Goal: Find specific page/section: Find specific page/section

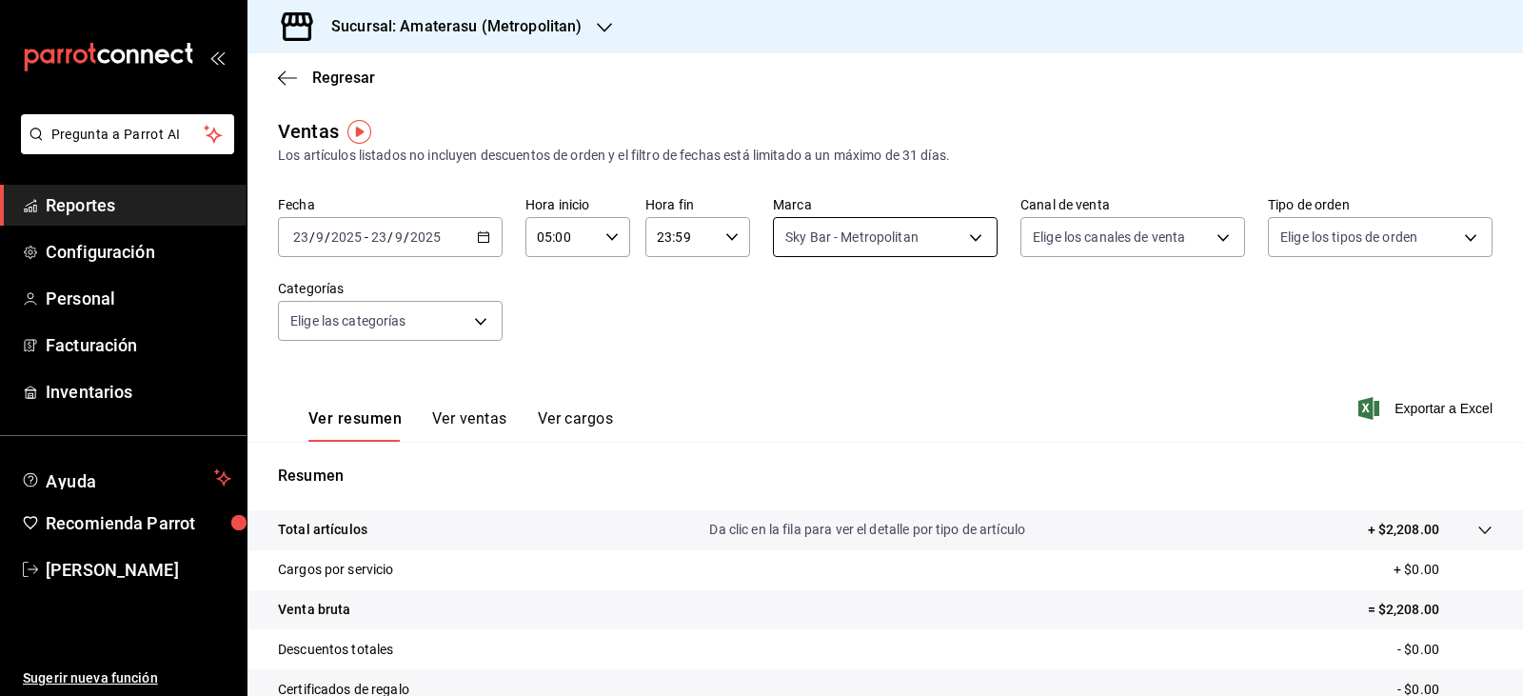
click at [885, 245] on body "Pregunta a Parrot AI Reportes Configuración Personal Facturación Inventarios Ay…" at bounding box center [761, 348] width 1523 height 696
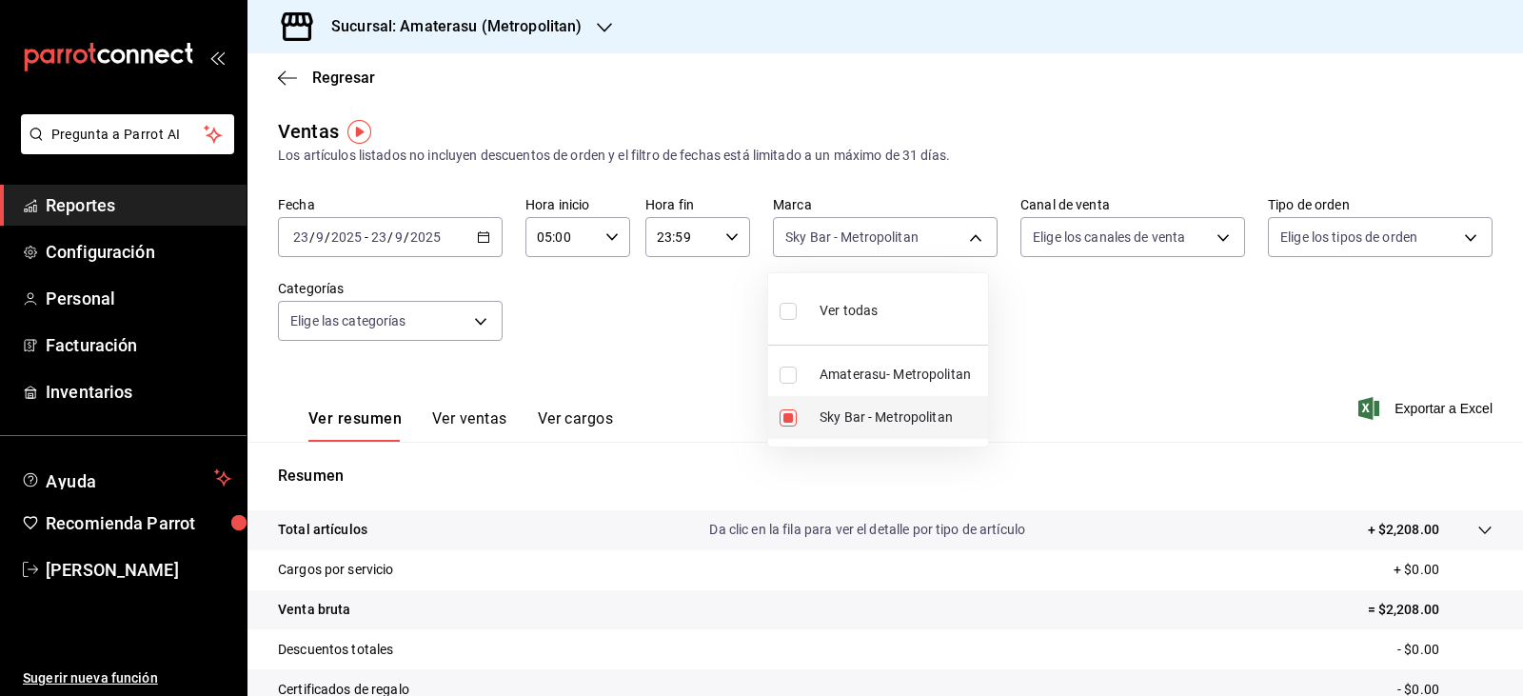
click at [796, 420] on input "checkbox" at bounding box center [788, 417] width 17 height 17
checkbox input "false"
click at [792, 380] on input "checkbox" at bounding box center [788, 375] width 17 height 17
checkbox input "true"
type input "e4cd7fcb-d45b-43ae-a99f-ad4ccfcd9032"
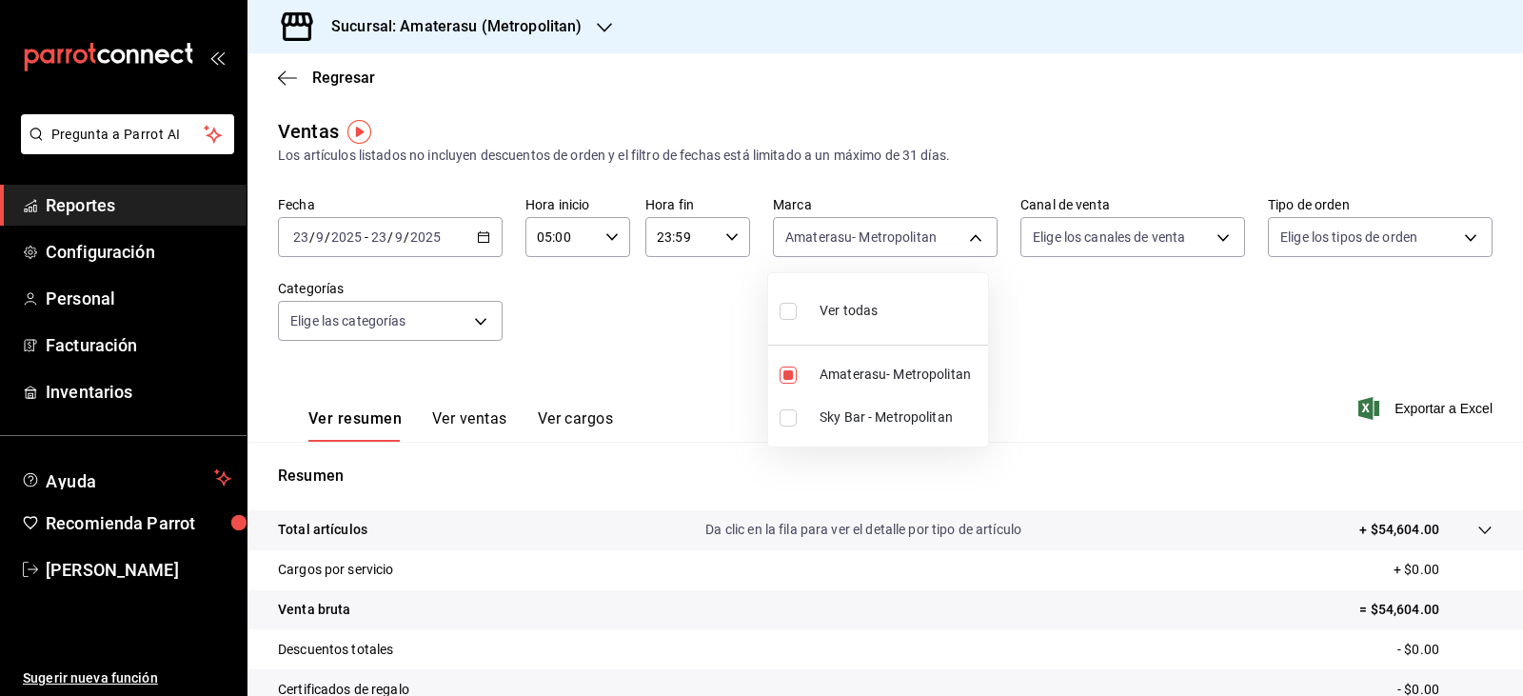
click at [1174, 333] on div at bounding box center [761, 348] width 1523 height 696
click at [1174, 333] on div "Ver todas Amaterasu- Metropolitan Sky Bar - Metropolitan" at bounding box center [761, 348] width 1523 height 696
click at [873, 245] on body "Pregunta a Parrot AI Reportes Configuración Personal Facturación Inventarios Ay…" at bounding box center [761, 348] width 1523 height 696
click at [784, 381] on input "checkbox" at bounding box center [788, 375] width 17 height 17
checkbox input "false"
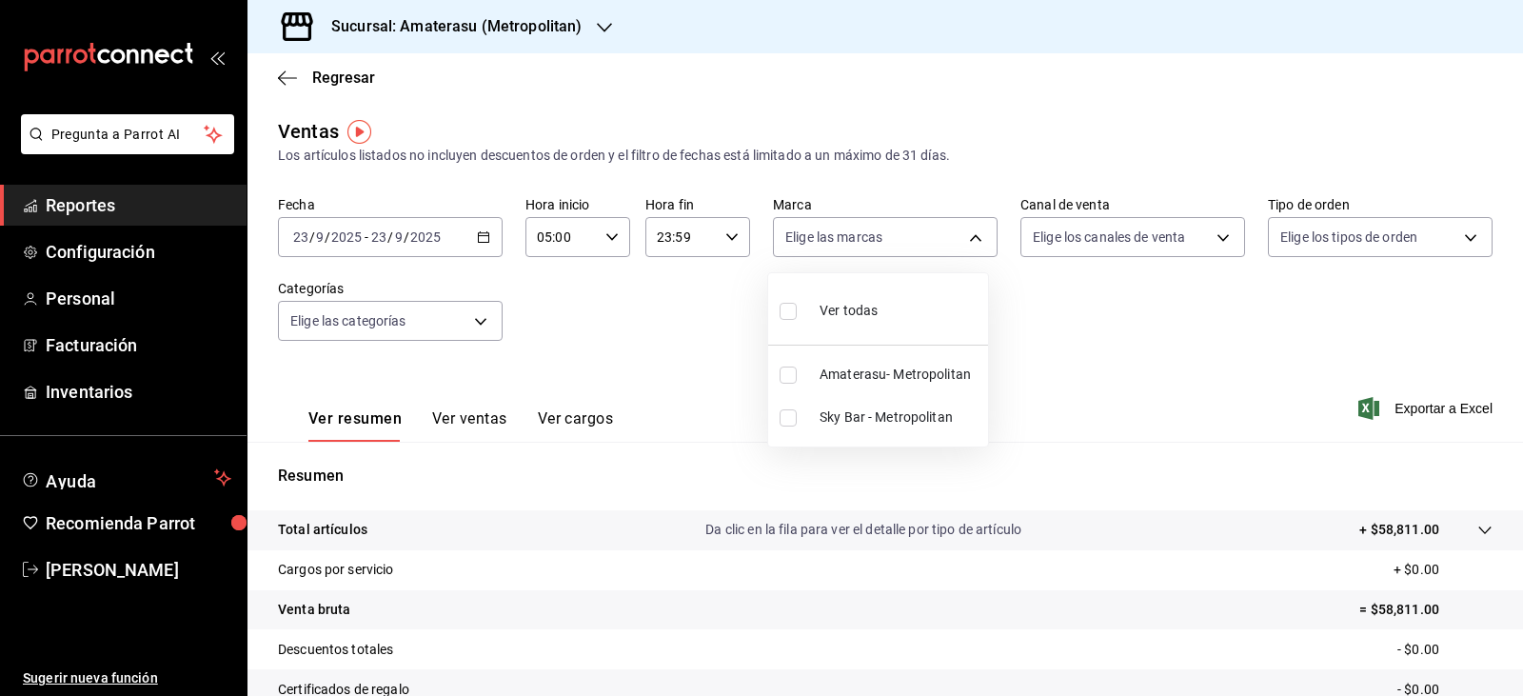
click at [785, 426] on input "checkbox" at bounding box center [788, 417] width 17 height 17
checkbox input "true"
type input "f3afaab8-8c3d-4e49-a299-af9bdf6027b2"
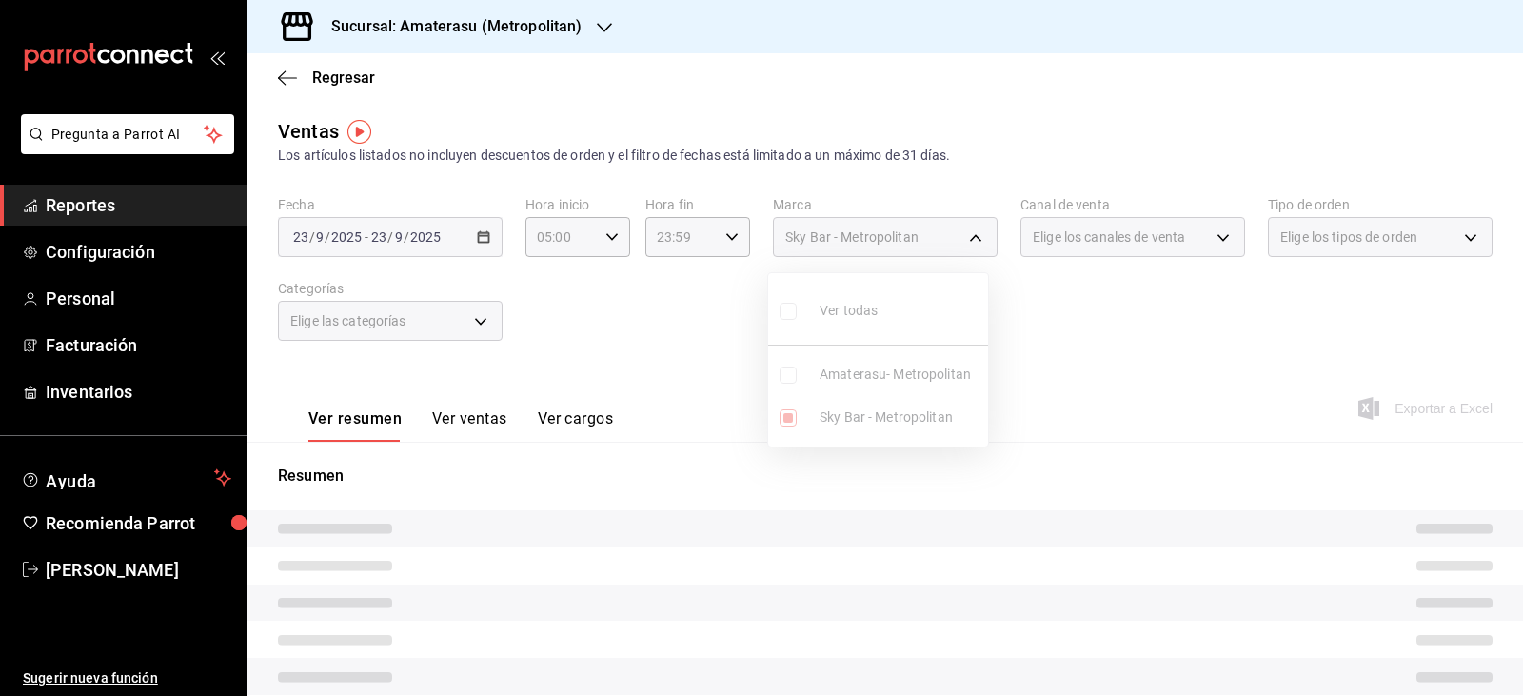
click at [1079, 393] on div at bounding box center [761, 348] width 1523 height 696
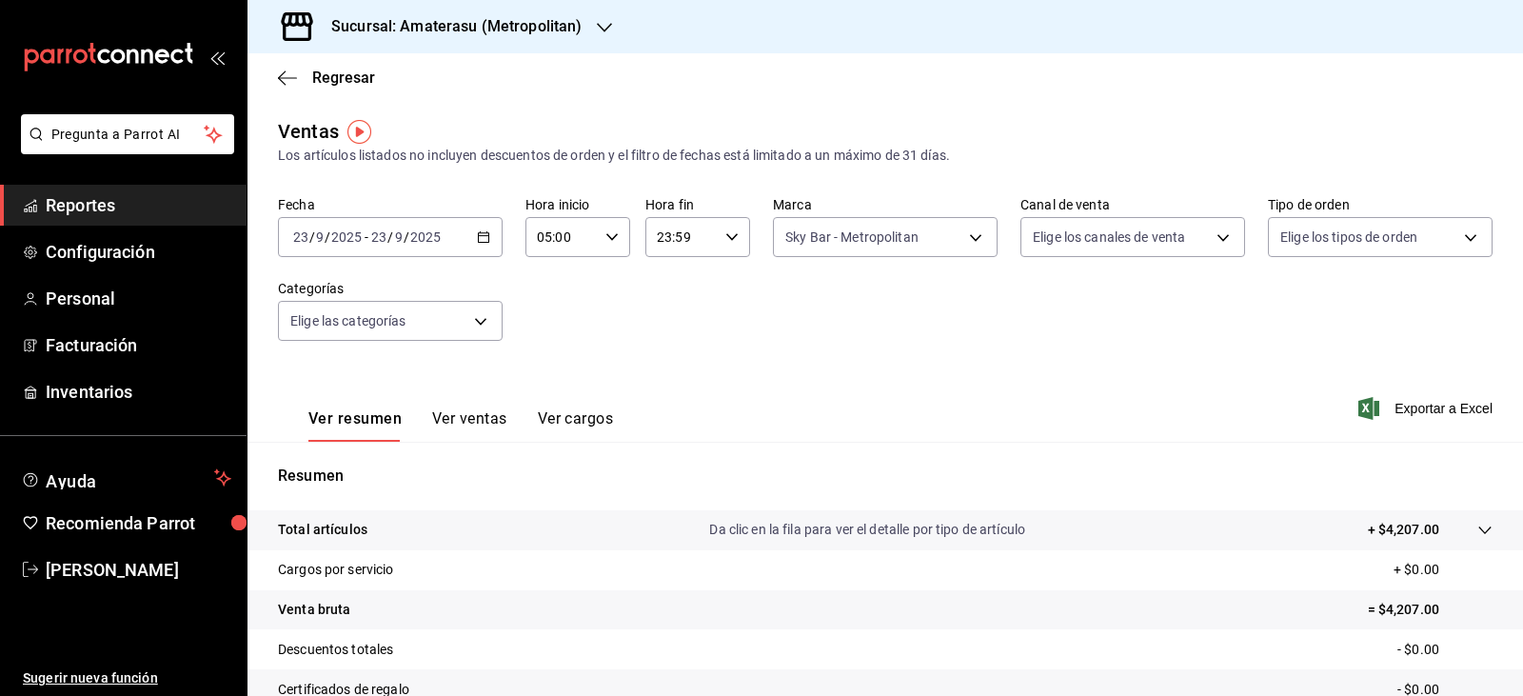
click at [1079, 393] on div at bounding box center [761, 348] width 1523 height 696
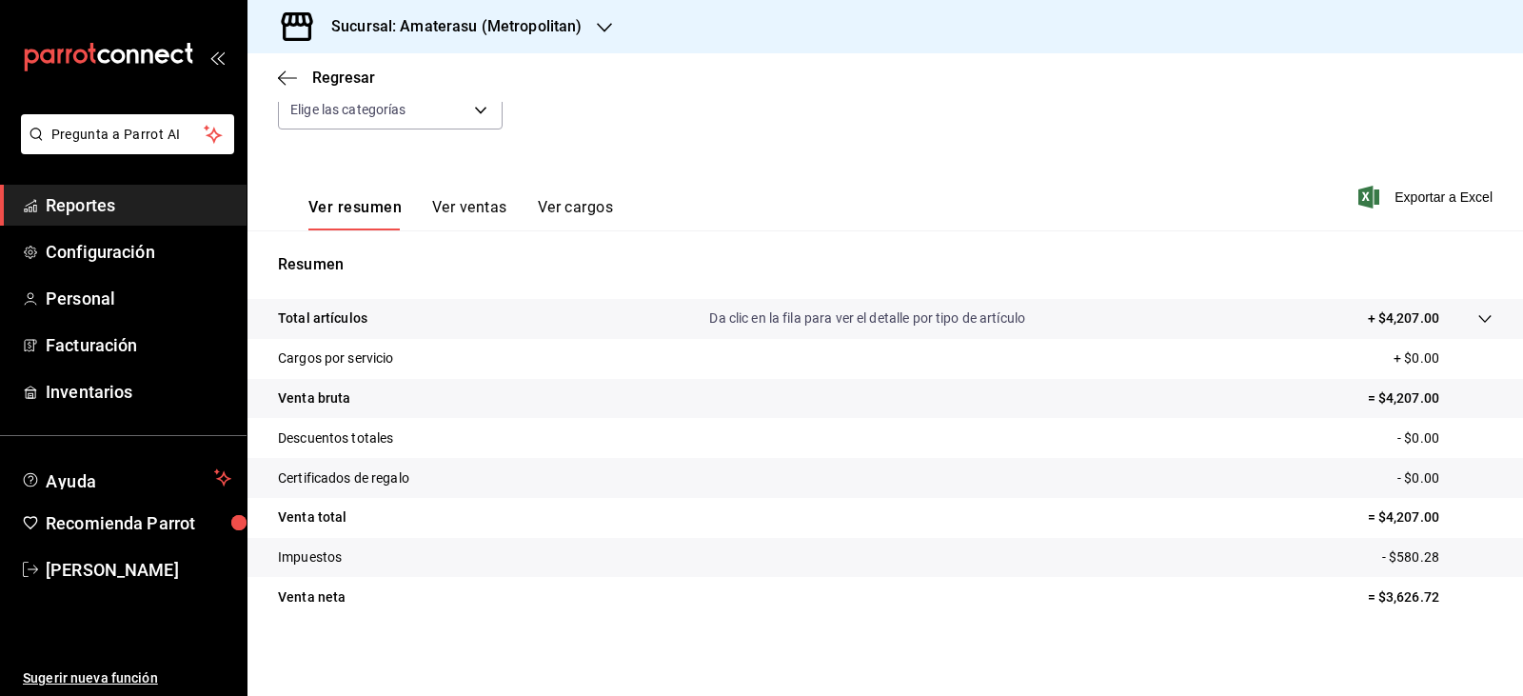
scroll to position [216, 0]
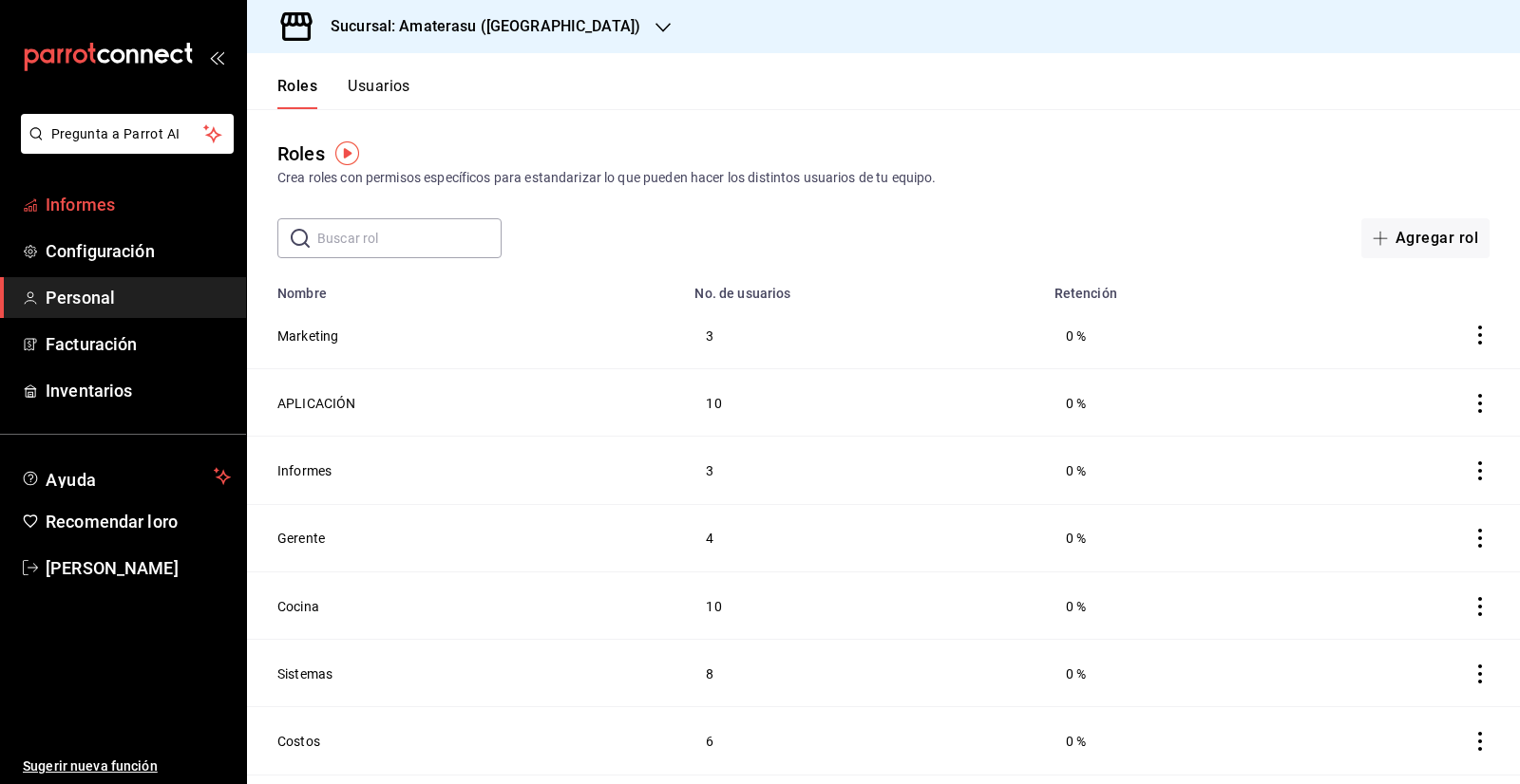
click at [130, 213] on span "Informes" at bounding box center [139, 204] width 186 height 26
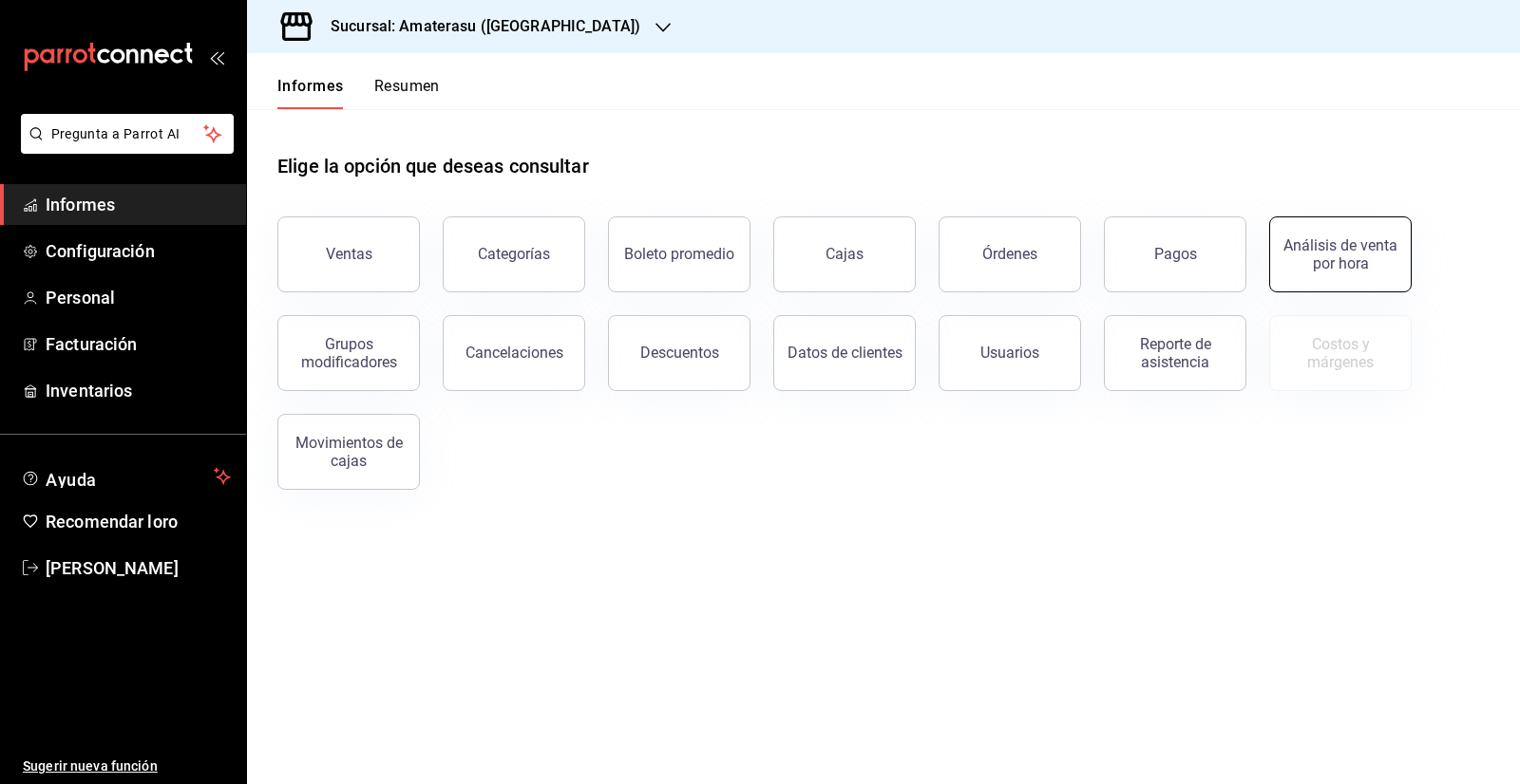
click at [981, 266] on font "Análisis de venta por hora" at bounding box center [1340, 254] width 114 height 36
